Goal: Task Accomplishment & Management: Manage account settings

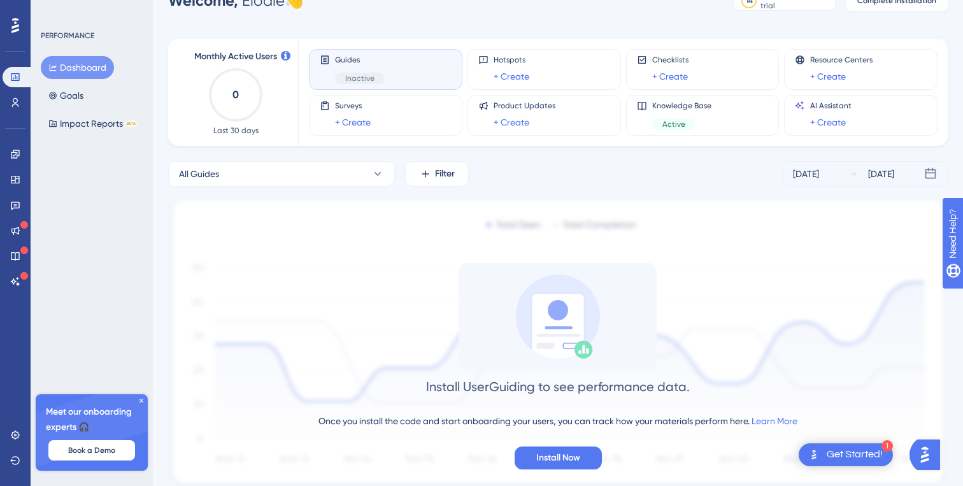
scroll to position [36, 0]
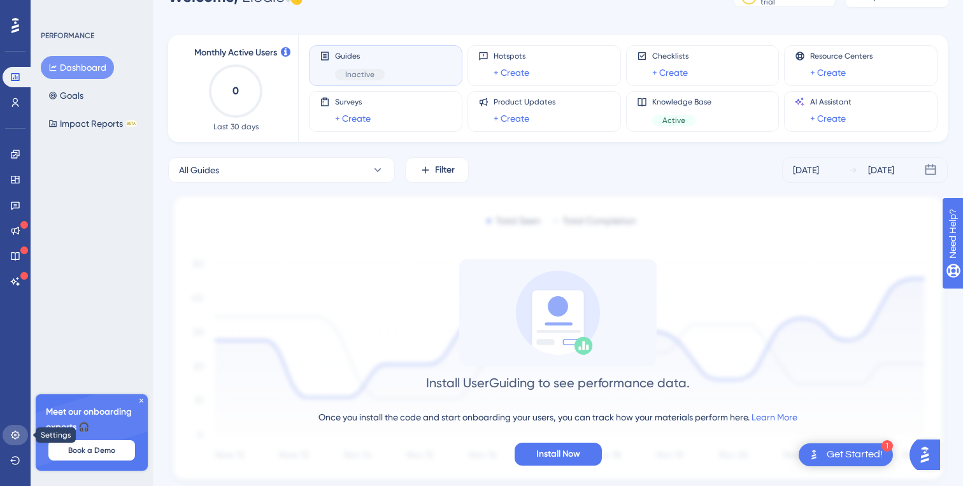
click at [19, 436] on icon at bounding box center [15, 435] width 10 height 10
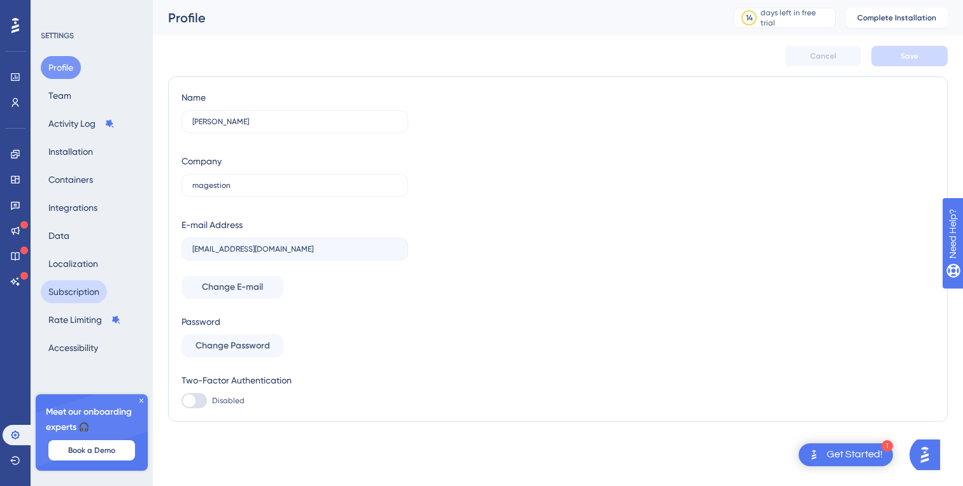
click at [93, 292] on button "Subscription" at bounding box center [74, 291] width 66 height 23
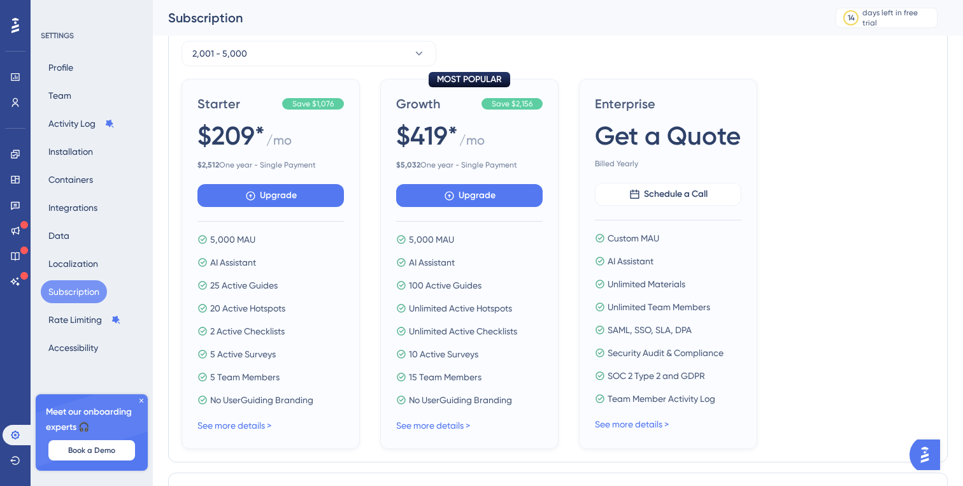
scroll to position [159, 0]
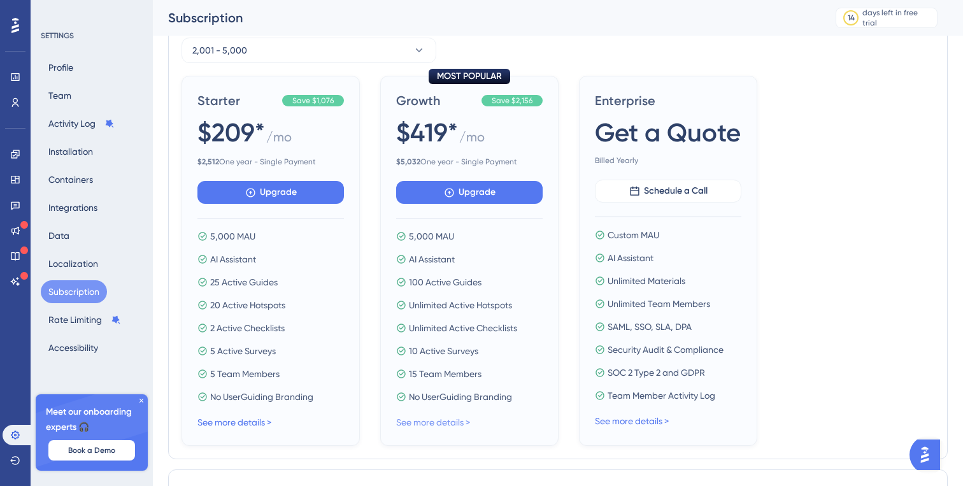
click at [441, 425] on link "See more details >" at bounding box center [433, 422] width 74 height 10
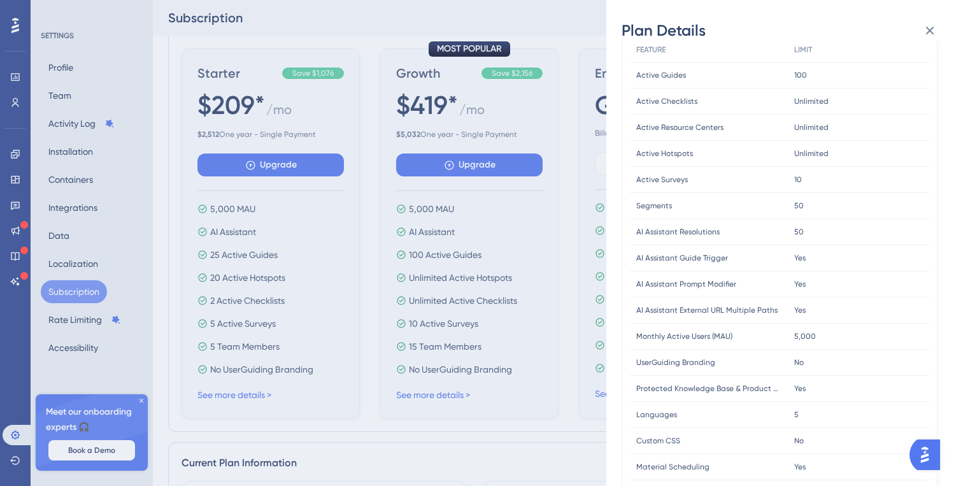
scroll to position [24, 0]
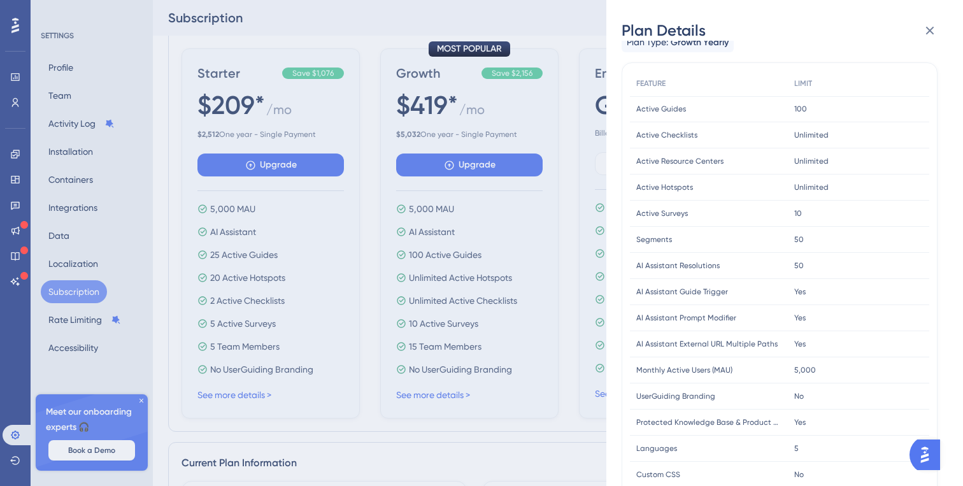
click at [544, 37] on div "Plan Details Plan Type: Growth Yearly FEATURE LIMIT Active Guides Active Guides…" at bounding box center [481, 243] width 963 height 486
